Goal: Task Accomplishment & Management: Manage account settings

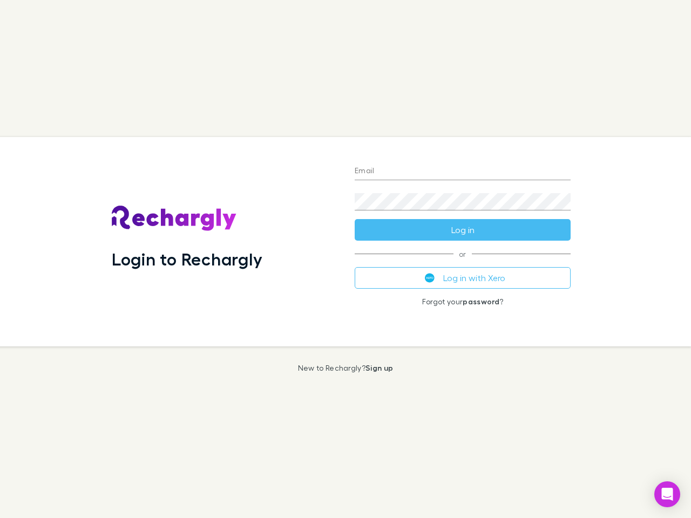
click at [345, 259] on div "Login to Rechargly" at bounding box center [224, 241] width 243 height 209
click at [462, 172] on input "Email" at bounding box center [462, 171] width 216 height 17
click at [462, 230] on button "Log in" at bounding box center [462, 230] width 216 height 22
click at [462, 278] on div "Email Password Log in or Log in with Xero Forgot your password ?" at bounding box center [462, 241] width 233 height 209
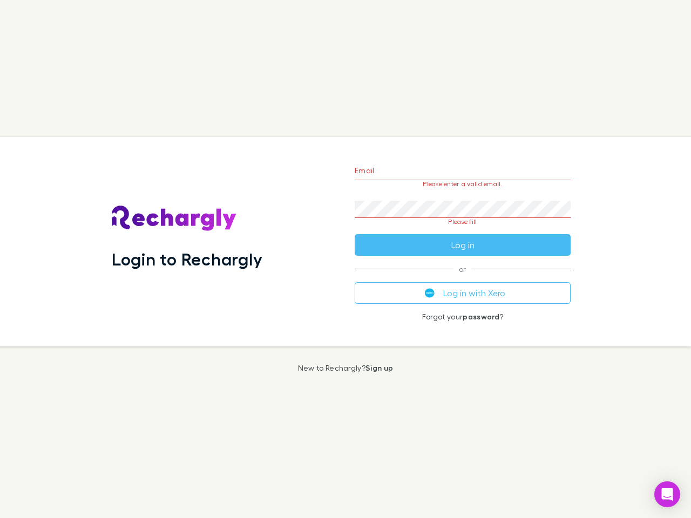
click at [667, 494] on icon "Open Intercom Messenger" at bounding box center [666, 494] width 11 height 13
